Goal: Register for event/course

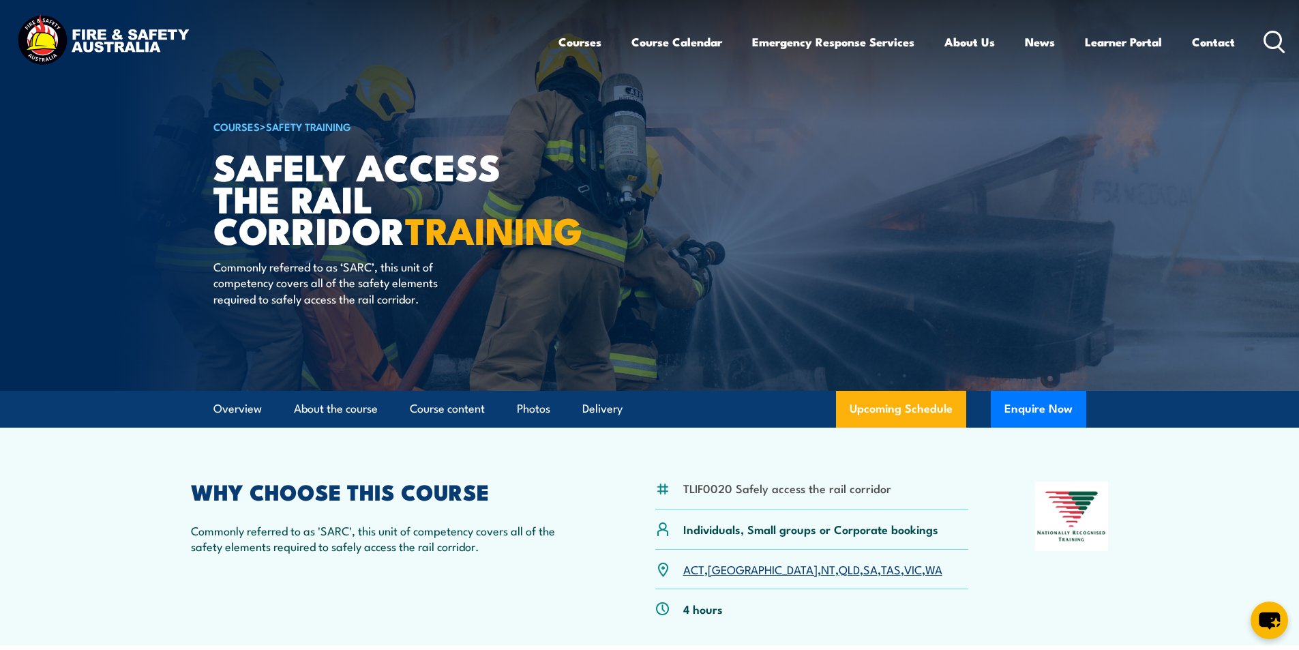
click at [1271, 38] on icon at bounding box center [1274, 42] width 22 height 22
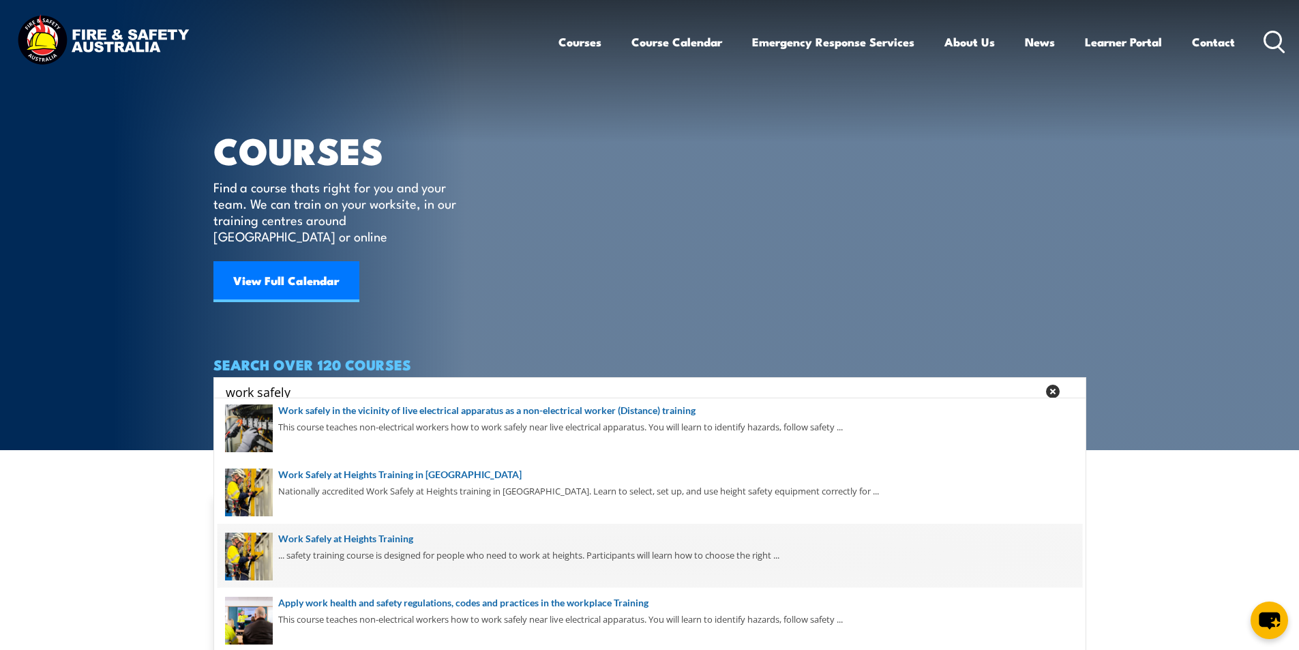
scroll to position [136, 0]
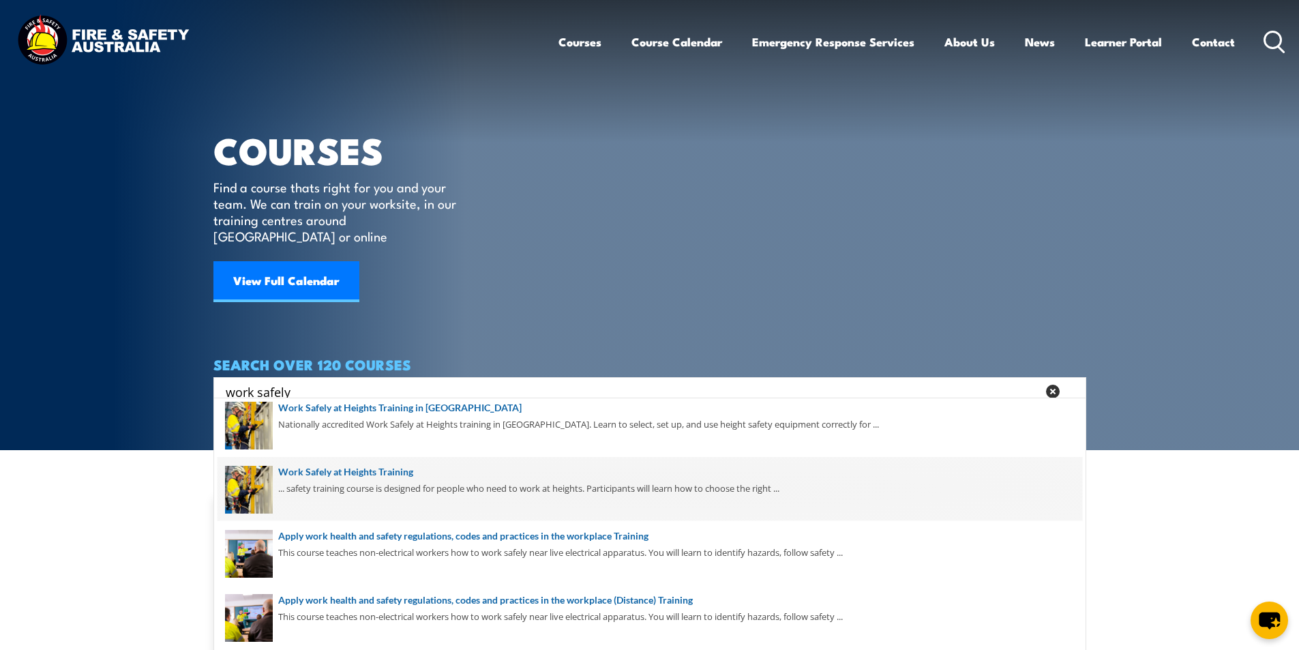
type input "work safely"
click at [398, 474] on span at bounding box center [649, 489] width 864 height 64
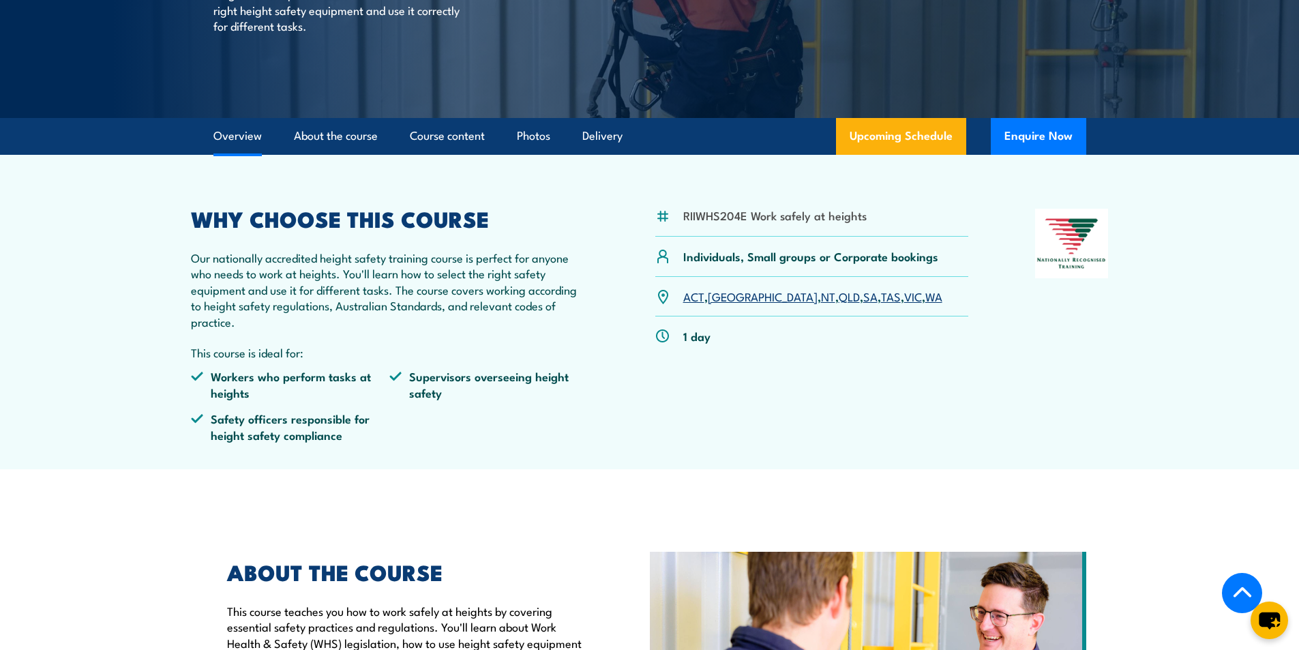
click at [863, 297] on link "SA" at bounding box center [870, 296] width 14 height 16
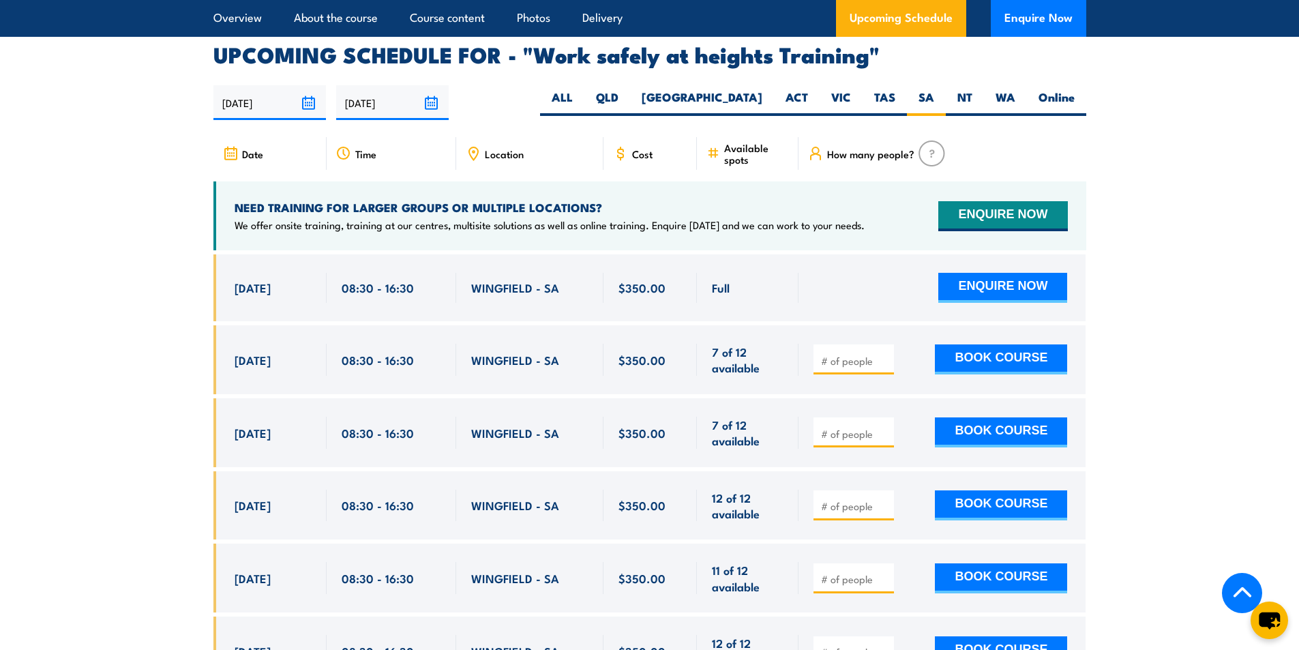
scroll to position [2169, 0]
